Goal: Task Accomplishment & Management: Use online tool/utility

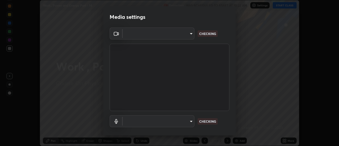
scroll to position [146, 339]
type input "6db99b6eec43879c9c37220b589585cee9a8a2a9ecad64e3b740b2de92d68dc4"
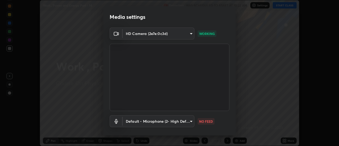
click at [190, 120] on body "Erase all Work , Power and Energy Part - 14 Recording WAS SCHEDULED TO START AT…" at bounding box center [169, 73] width 339 height 146
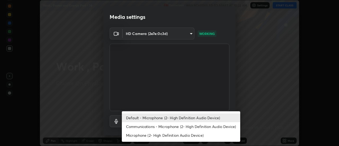
click at [197, 126] on li "Communications - Microphone (2- High Definition Audio Device)" at bounding box center [181, 126] width 118 height 9
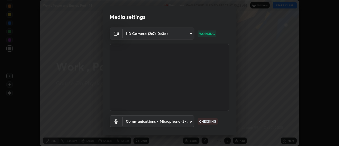
click at [187, 119] on body "Erase all Work , Power and Energy Part - 14 Recording WAS SCHEDULED TO START AT…" at bounding box center [169, 73] width 339 height 146
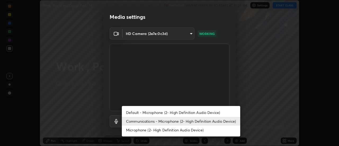
click at [193, 111] on li "Default - Microphone (2- High Definition Audio Device)" at bounding box center [181, 112] width 118 height 9
type input "default"
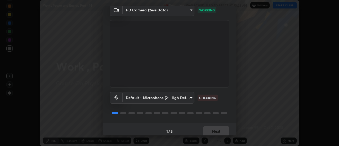
scroll to position [28, 0]
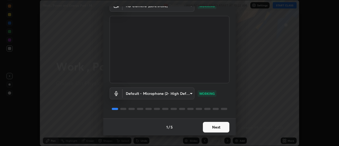
click at [223, 128] on button "Next" at bounding box center [216, 127] width 26 height 11
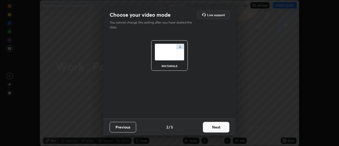
click at [223, 128] on button "Next" at bounding box center [216, 127] width 26 height 11
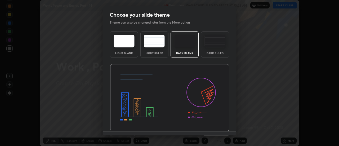
scroll to position [13, 0]
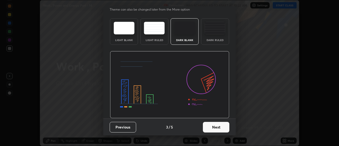
click at [224, 127] on button "Next" at bounding box center [216, 127] width 26 height 11
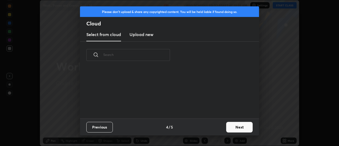
scroll to position [0, 0]
click at [236, 129] on button "Next" at bounding box center [239, 127] width 26 height 11
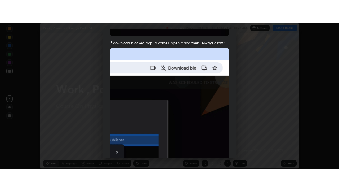
scroll to position [136, 0]
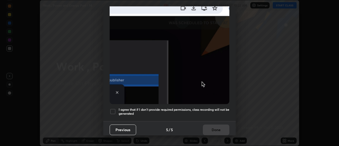
click at [227, 110] on h5 "I agree that if I don't provide required permissions, class recording will not …" at bounding box center [174, 112] width 111 height 8
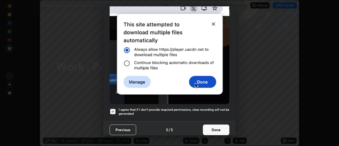
click at [220, 127] on button "Done" at bounding box center [216, 130] width 26 height 11
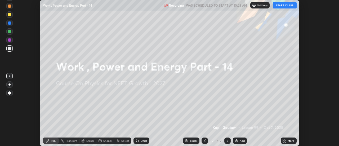
click at [289, 140] on div "More" at bounding box center [291, 140] width 7 height 3
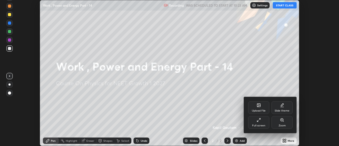
click at [260, 121] on icon at bounding box center [259, 120] width 4 height 4
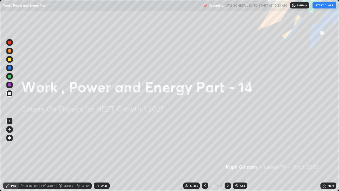
scroll to position [191, 339]
click at [240, 146] on div "Add" at bounding box center [242, 185] width 5 height 3
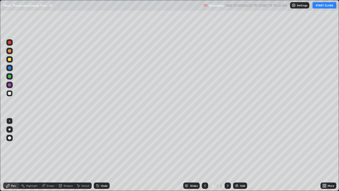
click at [322, 8] on button "START CLASS" at bounding box center [325, 5] width 24 height 6
click at [10, 129] on div at bounding box center [9, 129] width 2 height 2
click at [10, 60] on div at bounding box center [9, 59] width 3 height 3
click at [100, 146] on div "Undo" at bounding box center [102, 185] width 16 height 6
click at [104, 146] on div "Undo" at bounding box center [102, 185] width 16 height 6
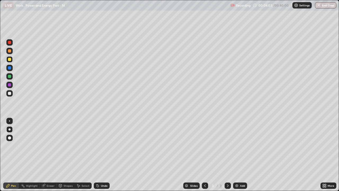
click at [104, 146] on div "Undo" at bounding box center [102, 185] width 16 height 6
click at [237, 146] on img at bounding box center [237, 185] width 4 height 4
click at [238, 146] on img at bounding box center [237, 185] width 4 height 4
click at [101, 146] on div "Undo" at bounding box center [104, 185] width 7 height 3
click at [10, 96] on div at bounding box center [9, 93] width 6 height 6
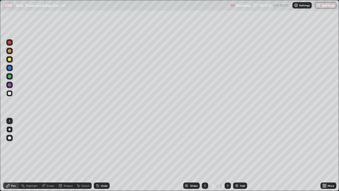
click at [9, 86] on div at bounding box center [9, 84] width 3 height 3
click at [238, 146] on img at bounding box center [237, 185] width 4 height 4
click at [11, 95] on div at bounding box center [9, 93] width 6 height 6
click at [100, 146] on div "Undo" at bounding box center [102, 185] width 16 height 6
click at [241, 146] on div "Add" at bounding box center [242, 185] width 5 height 3
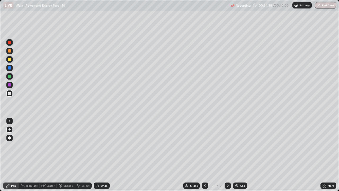
click at [10, 61] on div at bounding box center [9, 59] width 6 height 6
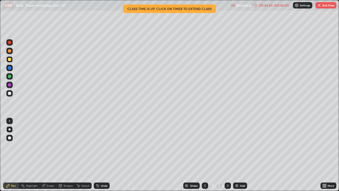
click at [242, 146] on div "Add" at bounding box center [242, 185] width 5 height 3
click at [11, 94] on div at bounding box center [9, 93] width 3 height 3
click at [105, 146] on div "Undo" at bounding box center [104, 185] width 7 height 3
click at [238, 146] on img at bounding box center [237, 185] width 4 height 4
click at [11, 77] on div at bounding box center [9, 76] width 3 height 3
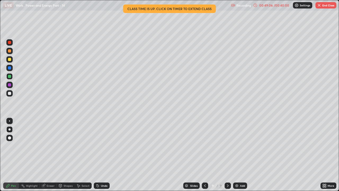
click at [329, 6] on button "End Class" at bounding box center [326, 5] width 21 height 6
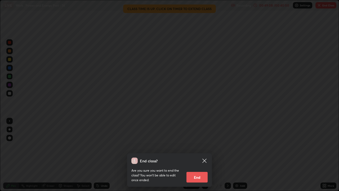
click at [200, 146] on button "End" at bounding box center [197, 177] width 21 height 11
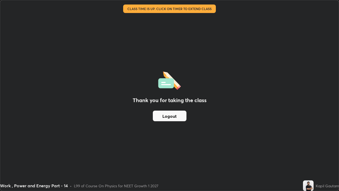
click at [179, 116] on button "Logout" at bounding box center [170, 115] width 34 height 11
